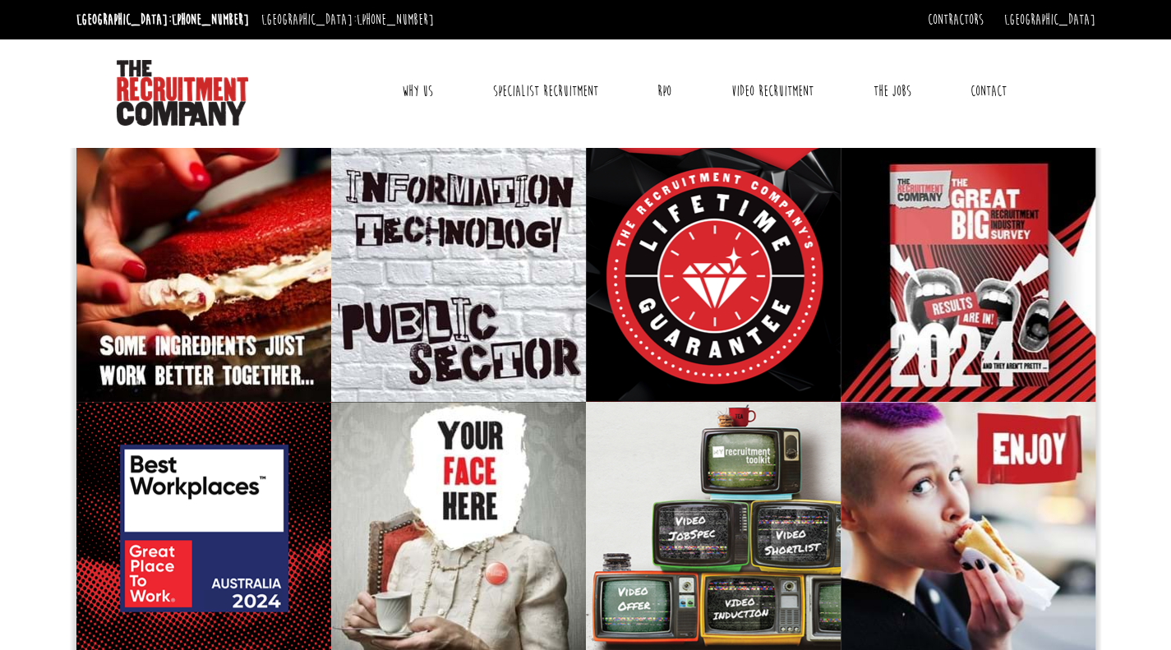
click at [976, 98] on link "Contact" at bounding box center [988, 91] width 61 height 41
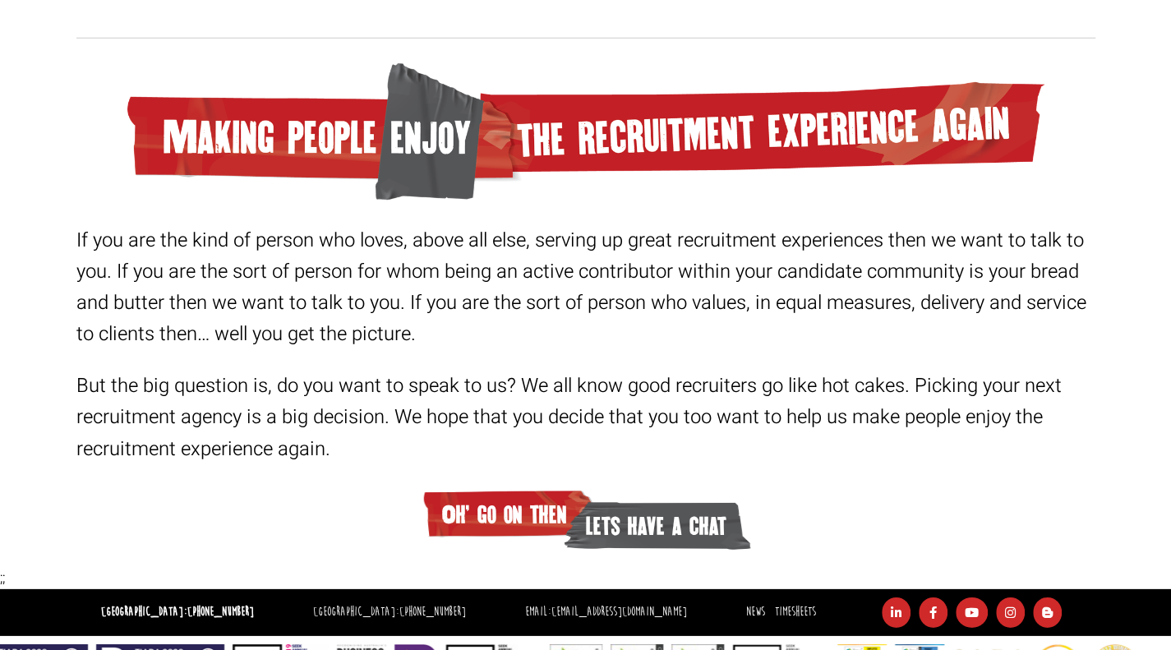
scroll to position [2537, 0]
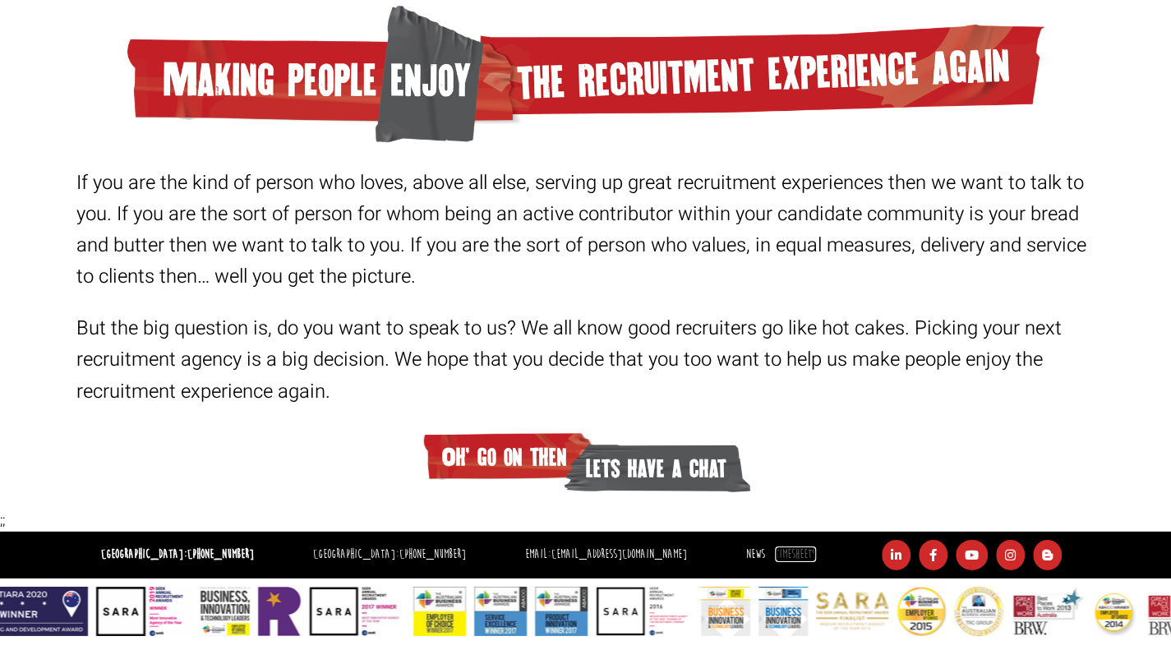
click at [775, 552] on link "Timesheets" at bounding box center [795, 555] width 41 height 16
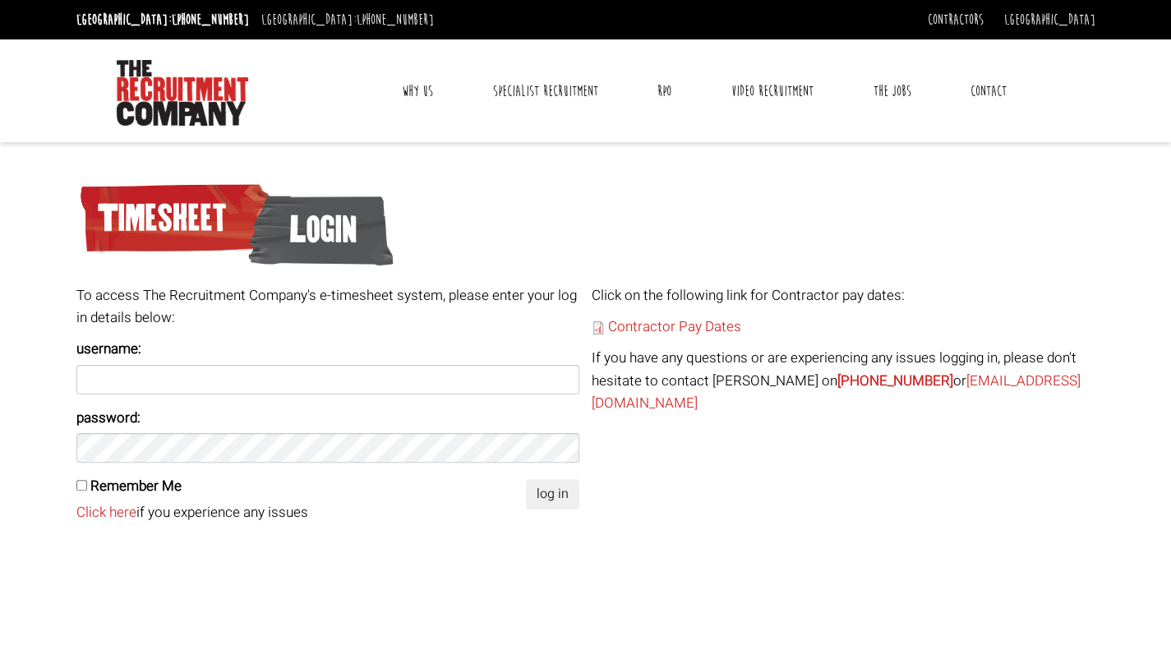
click at [438, 91] on link "Why Us" at bounding box center [418, 91] width 56 height 41
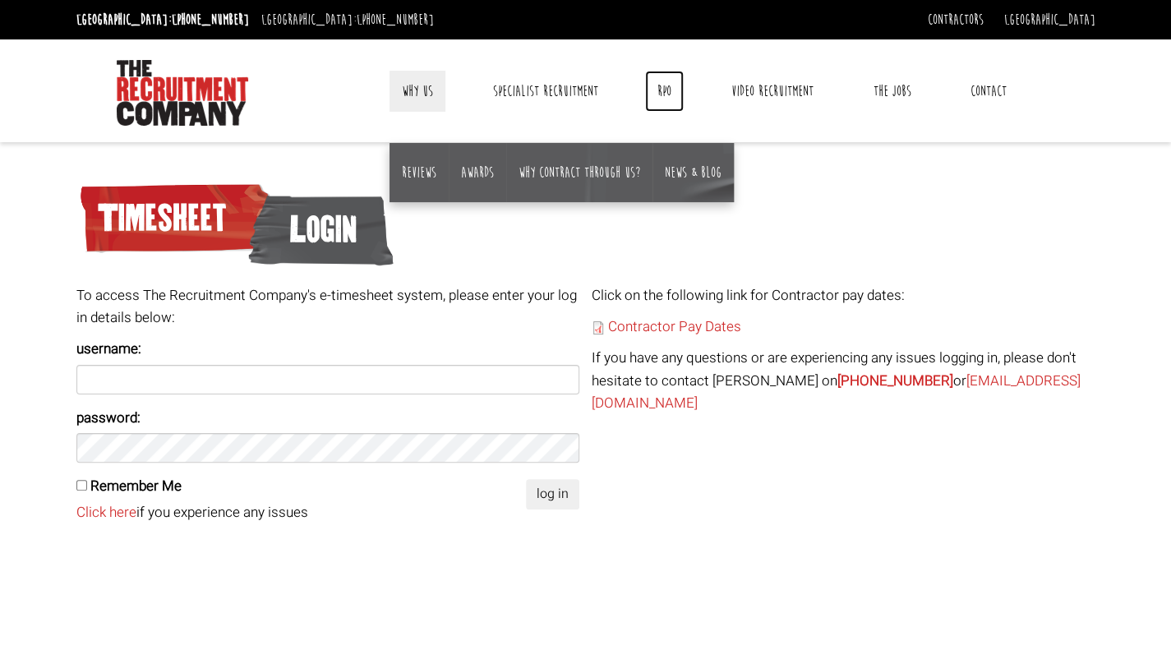
click at [659, 97] on link "RPO" at bounding box center [664, 91] width 39 height 41
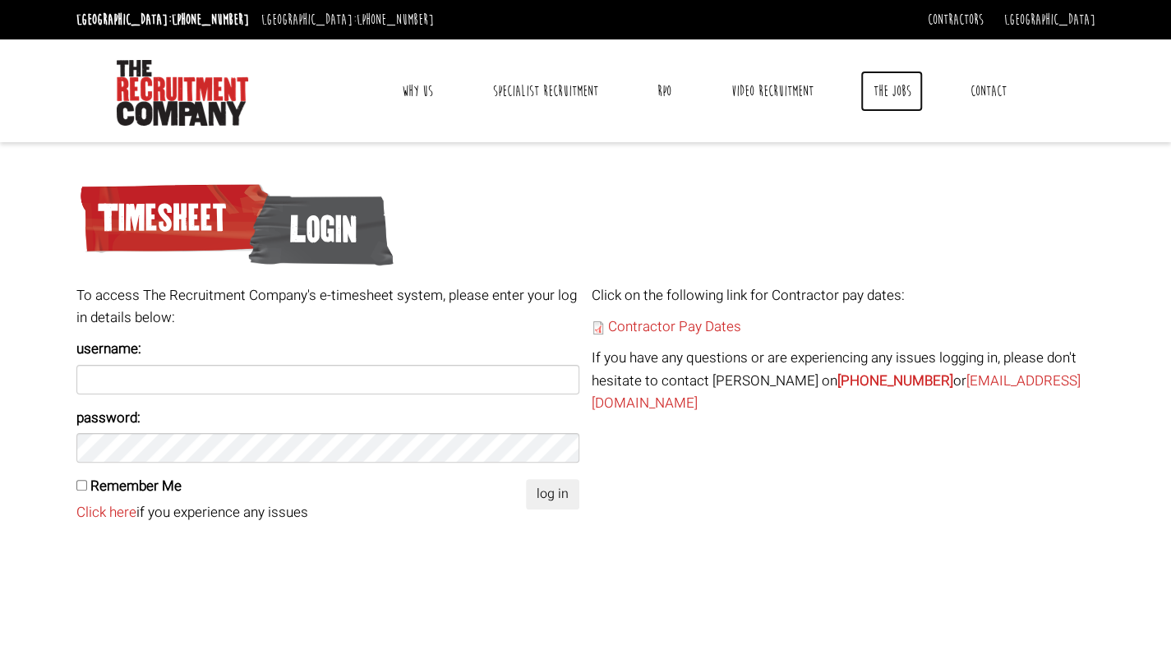
click at [898, 90] on link "The Jobs" at bounding box center [892, 91] width 62 height 41
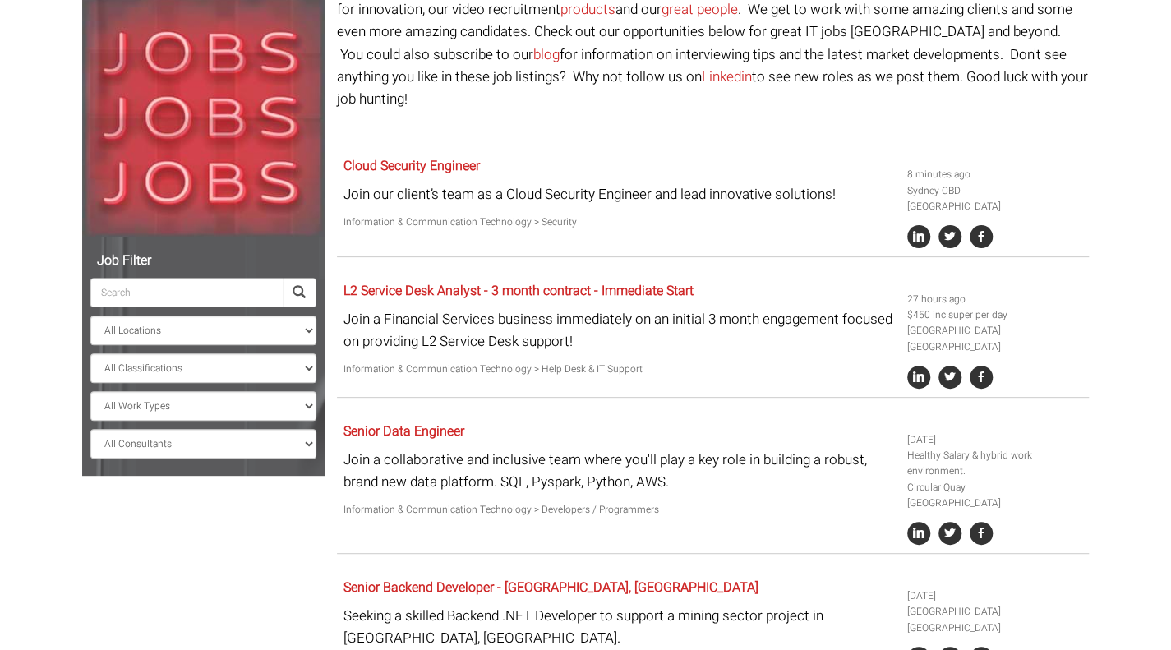
scroll to position [184, 0]
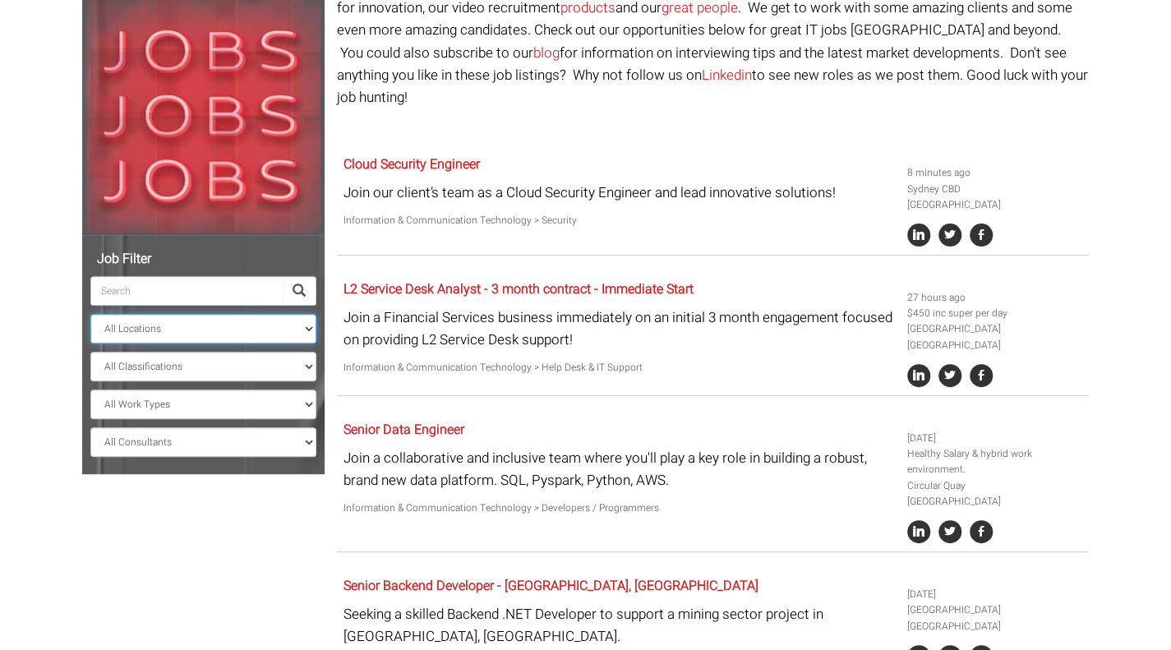
click at [218, 327] on select "All Locations Sydney Melbourne Ireland Sydney CBD Parramatta Circular Quay Nort…" at bounding box center [203, 329] width 226 height 30
select select "[GEOGRAPHIC_DATA]"
click at [90, 314] on select "All Locations Sydney Melbourne Ireland Sydney CBD Parramatta Circular Quay Nort…" at bounding box center [203, 329] width 226 height 30
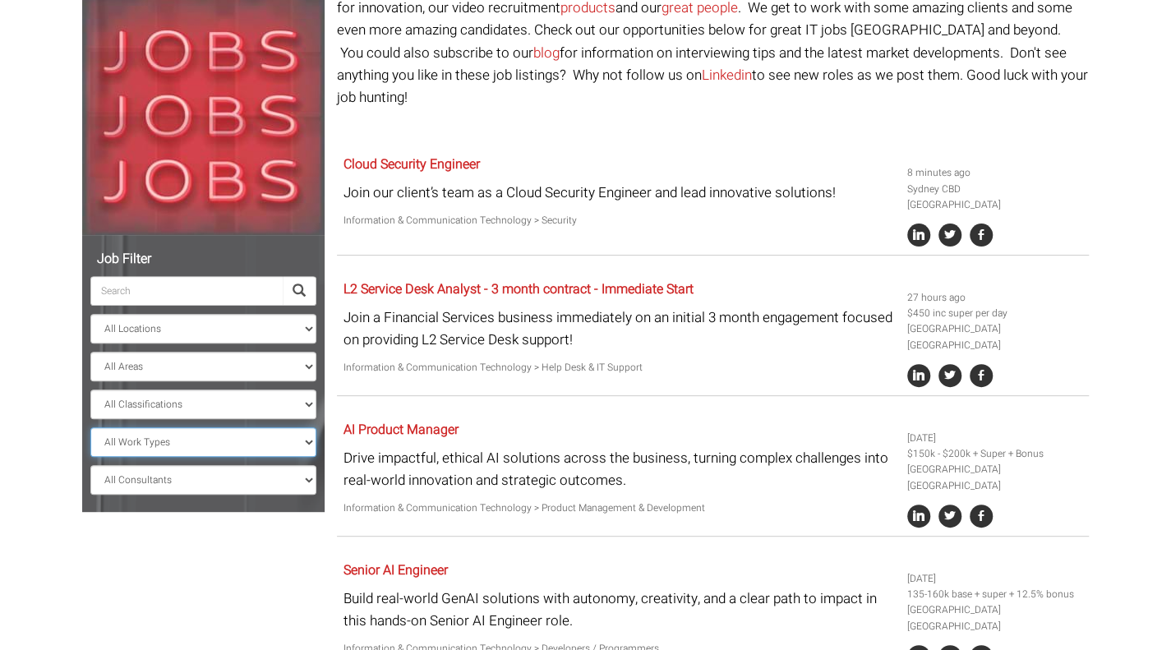
click at [140, 450] on select "All Work Types Full Time Part Time Casual Contract / Temp" at bounding box center [203, 442] width 226 height 30
select select "Contract / Temp"
click at [90, 427] on select "All Work Types Full Time Part Time Casual Contract / Temp" at bounding box center [203, 442] width 226 height 30
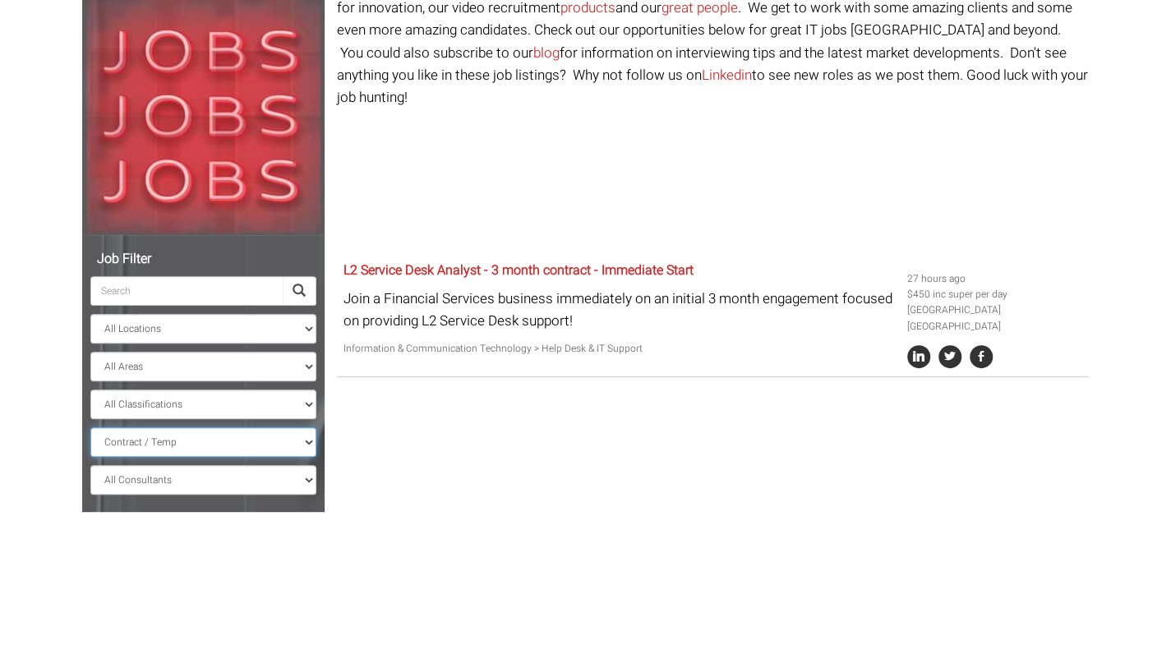
scroll to position [165, 0]
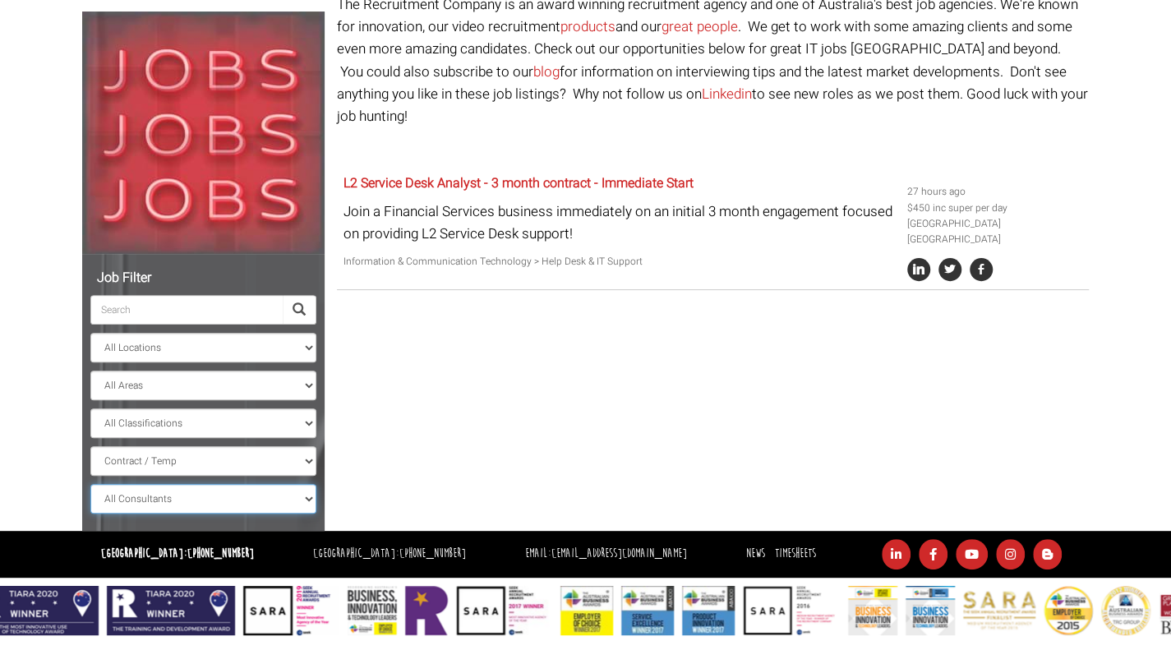
click at [222, 502] on select "All Consultants Adam - , Infrastructure, Cloud & DevOps, Contract Amanda - , In…" at bounding box center [203, 499] width 226 height 30
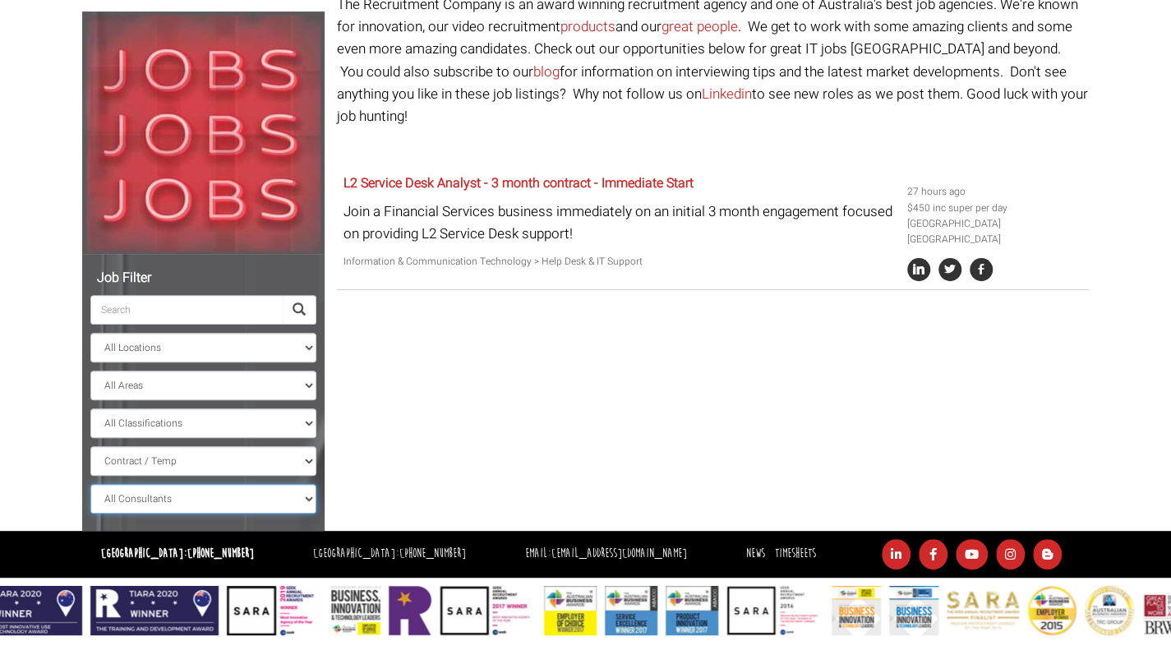
click at [222, 502] on select "All Consultants Adam - , Infrastructure, Cloud & DevOps, Contract Amanda - , In…" at bounding box center [203, 499] width 226 height 30
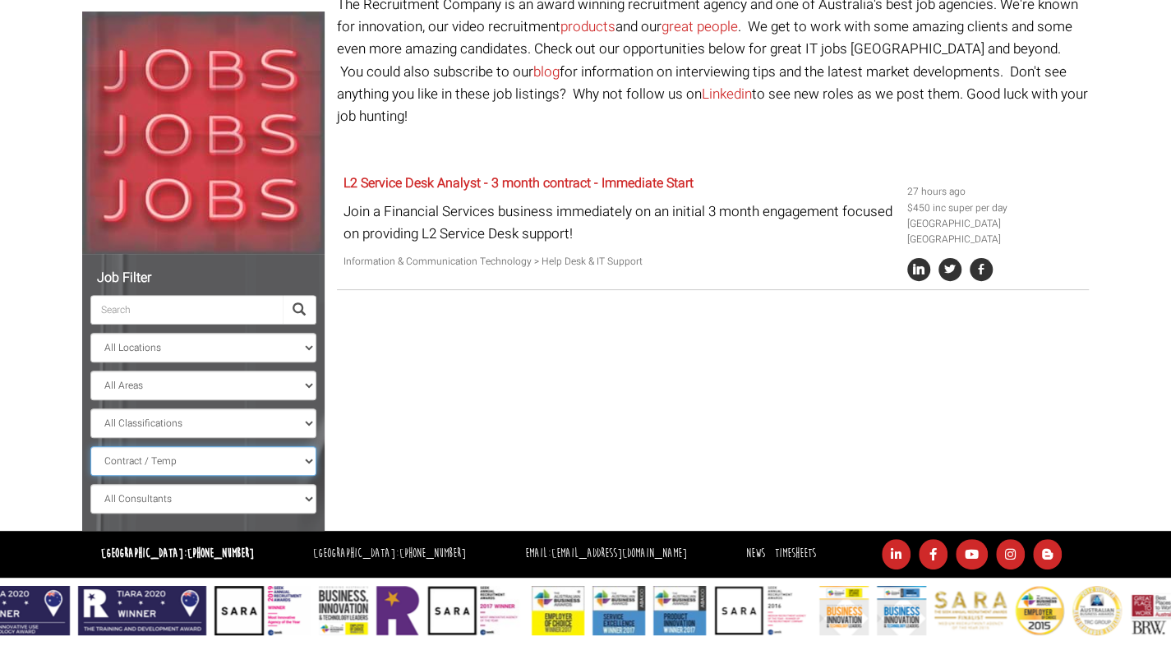
click at [219, 467] on select "All Work Types Full Time Part Time Casual Contract / Temp" at bounding box center [203, 461] width 226 height 30
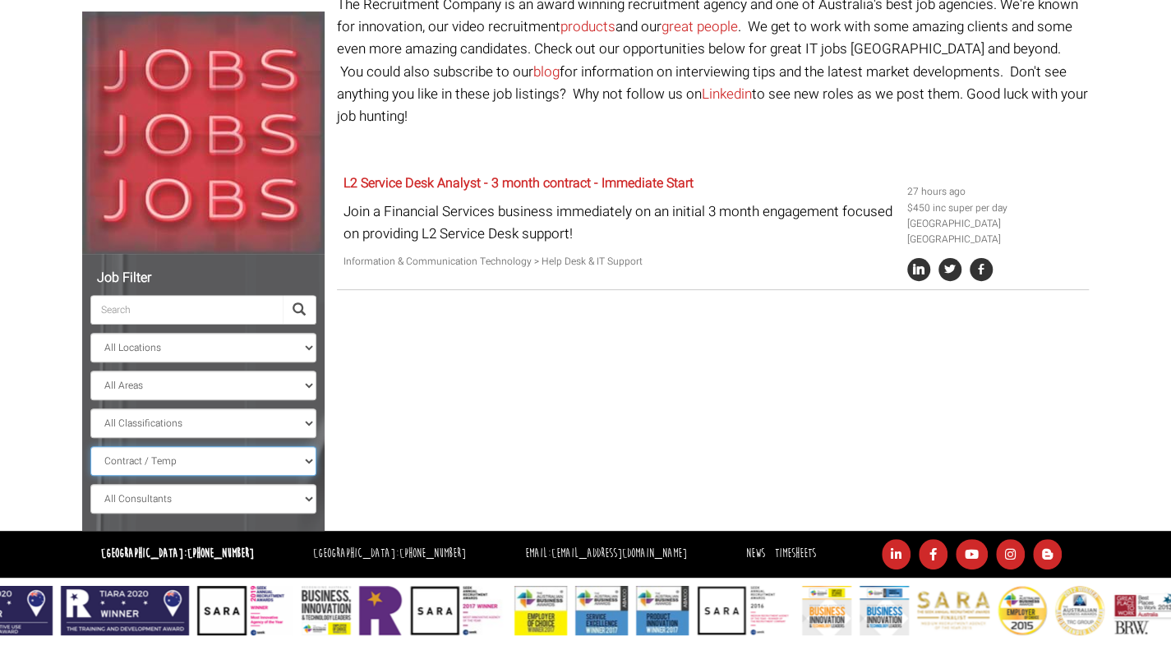
select select
click at [90, 446] on select "All Work Types Full Time Part Time Casual Contract / Temp" at bounding box center [203, 461] width 226 height 30
